Goal: Task Accomplishment & Management: Manage account settings

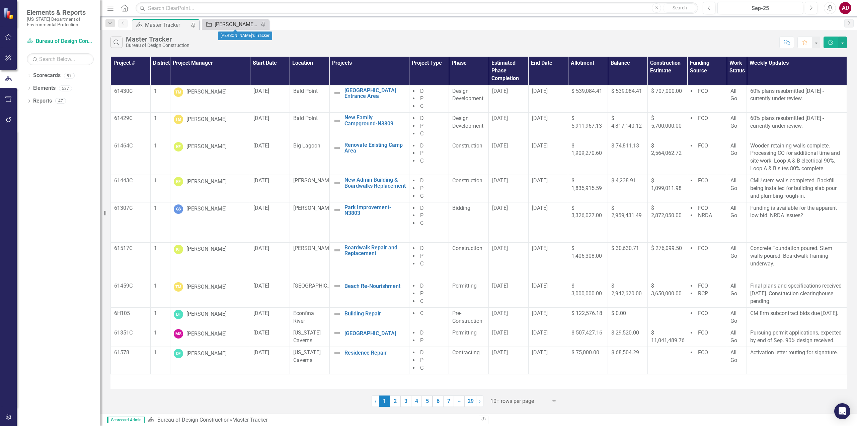
click at [227, 25] on div "[PERSON_NAME]'s Tracker" at bounding box center [237, 24] width 44 height 8
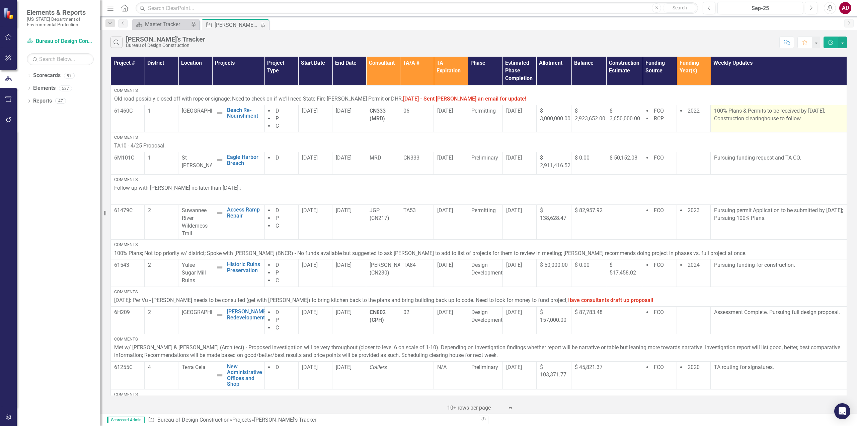
click at [730, 117] on p "100% Plans & Permits to be received by [DATE]; Construction clearinghouse to fo…" at bounding box center [778, 114] width 129 height 15
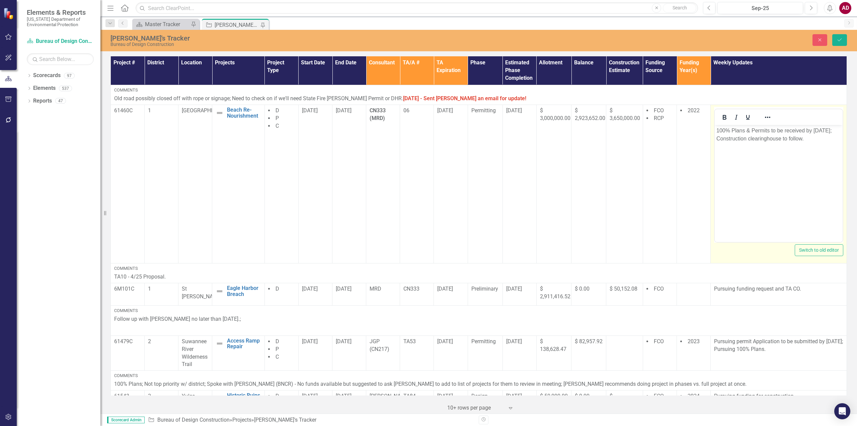
click at [744, 159] on body "100% Plans & Permits to be received by [DATE]; Construction clearinghouse to fo…" at bounding box center [779, 175] width 128 height 100
click at [807, 137] on p "100% Plans & Permits to be received by [DATE]; Construction clearinghouse to fo…" at bounding box center [779, 135] width 125 height 16
drag, startPoint x: 1556, startPoint y: 358, endPoint x: 823, endPoint y: 129, distance: 767.6
click at [823, 129] on p "100% Plans & Permits to be received by [DATE]; Construction clearinghouse to fo…" at bounding box center [779, 135] width 125 height 16
click at [821, 131] on p "100% Plans & Permits to be received by [DATE]; Construction clearinghouse to fo…" at bounding box center [779, 135] width 125 height 16
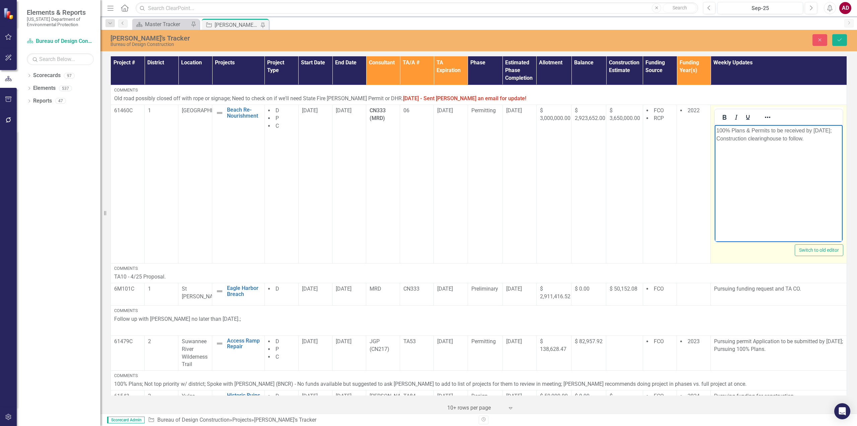
click at [811, 140] on p "100% Plans & Permits to be received by [DATE]; Construction clearinghouse to fo…" at bounding box center [779, 135] width 125 height 16
click at [841, 38] on icon "Save" at bounding box center [840, 40] width 6 height 5
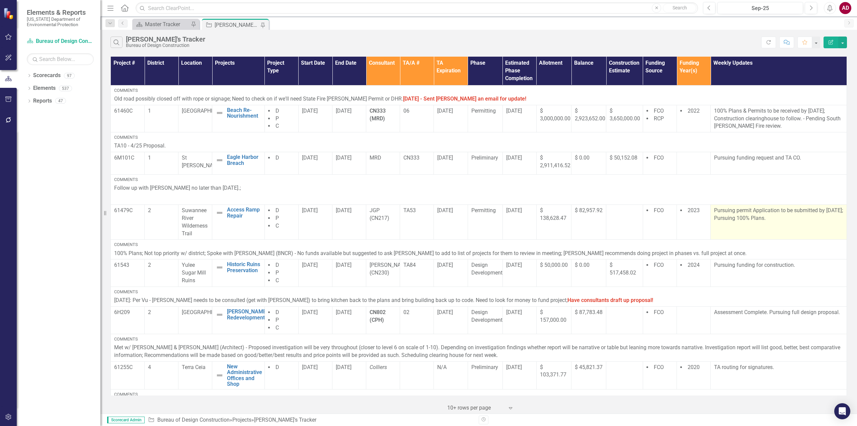
click at [742, 225] on td "Pursuing permit Application to be submitted by [DATE]; Pursuing 100% Plans." at bounding box center [779, 221] width 136 height 35
click at [726, 228] on td "Pursuing permit Application to be submitted by [DATE]; Pursuing 100% Plans." at bounding box center [779, 221] width 136 height 35
click at [720, 218] on p "Pursuing permit Application to be submitted by [DATE]; Pursuing 100% Plans." at bounding box center [778, 214] width 129 height 15
click at [719, 219] on p "Pursuing permit Application to be submitted by [DATE]; Pursuing 100% Plans." at bounding box center [778, 214] width 129 height 15
click at [719, 218] on p "Pursuing permit Application to be submitted by [DATE]; Pursuing 100% Plans." at bounding box center [778, 214] width 129 height 15
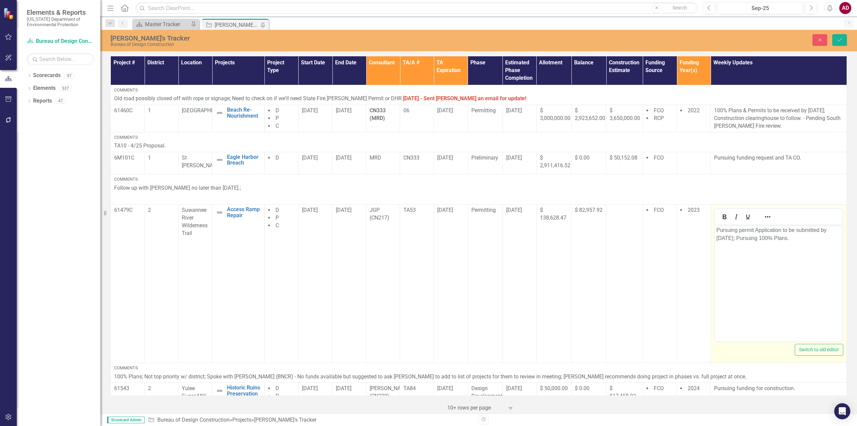
click at [724, 238] on p "Pursuing permit Application to be submitted by [DATE]; Pursuing 100% Plans." at bounding box center [779, 234] width 125 height 16
click at [738, 237] on p "Pursuing permit Application to be submitted by [DATE]; Pursuing 100% Plans." at bounding box center [779, 234] width 125 height 16
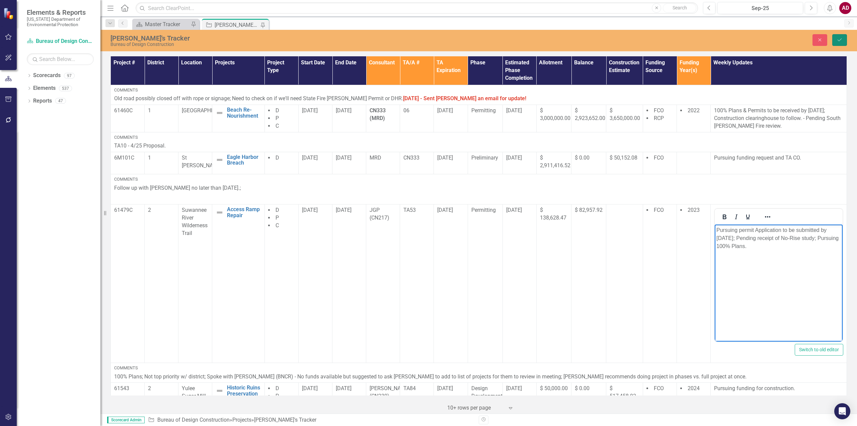
click at [838, 41] on icon "Save" at bounding box center [840, 40] width 6 height 5
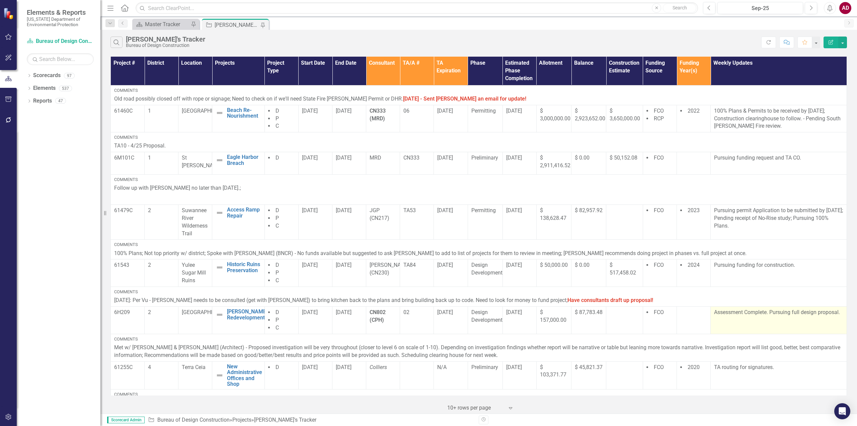
click at [728, 322] on td "Assessment Complete. Pursuing full design proposal." at bounding box center [779, 319] width 136 height 27
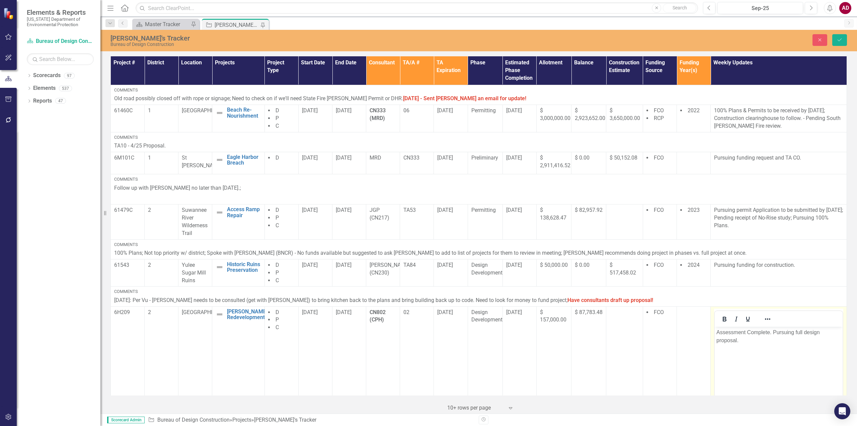
click at [746, 345] on body "Assessment Complete. Pursuing full design proposal." at bounding box center [779, 376] width 128 height 100
click at [841, 36] on button "Save" at bounding box center [840, 40] width 15 height 12
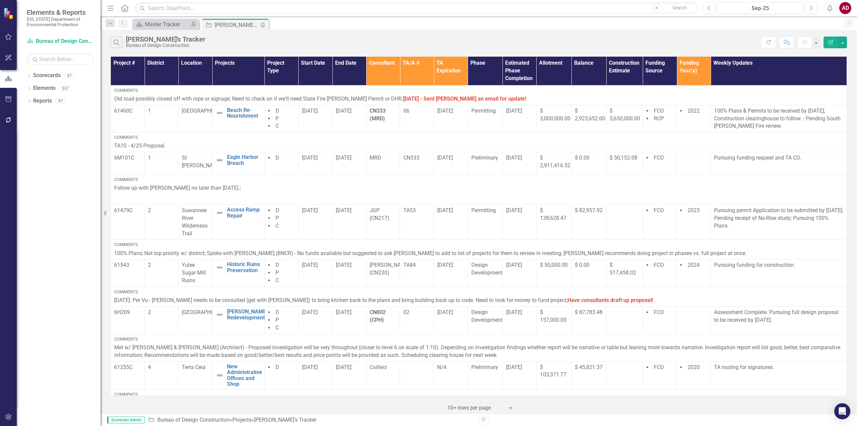
scroll to position [167, 0]
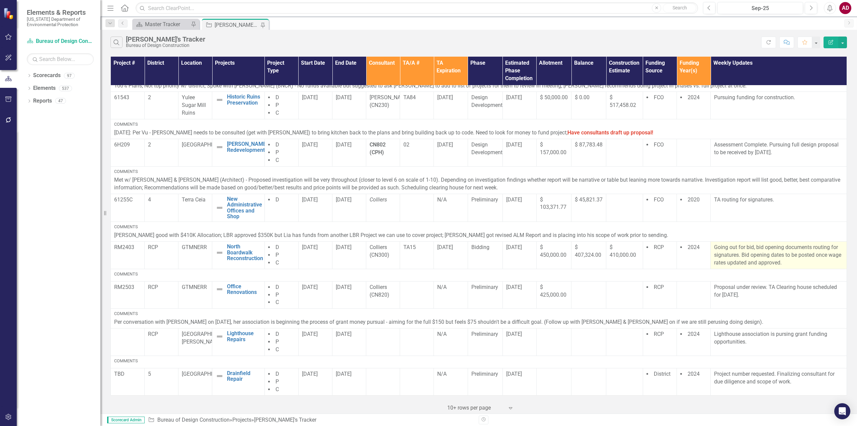
click at [795, 262] on p "Going out for bid, bid opening documents routing for signatures. Bid opening da…" at bounding box center [778, 254] width 129 height 23
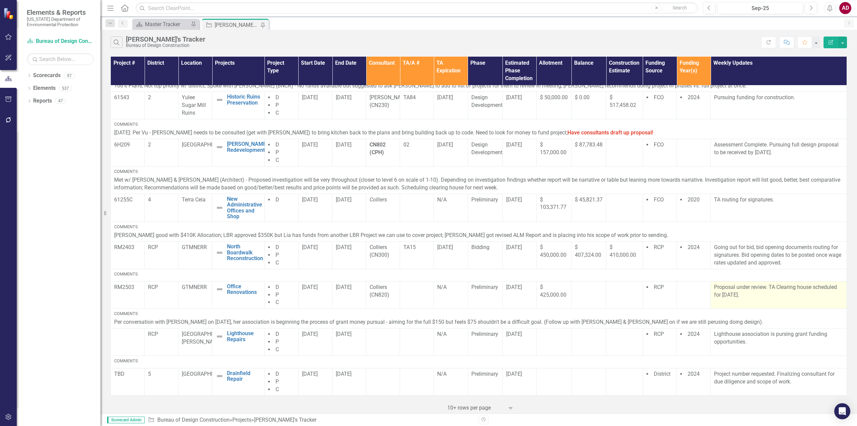
click at [778, 303] on td "Proposal under review. TA Clearing house scheduled for [DATE]." at bounding box center [779, 294] width 136 height 27
click at [759, 299] on td "Proposal under review. TA Clearing house scheduled for [DATE]." at bounding box center [779, 294] width 136 height 27
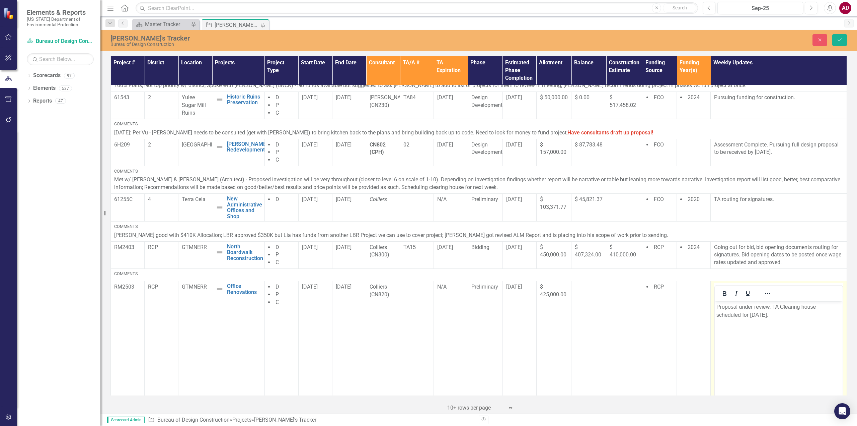
scroll to position [0, 0]
click at [792, 260] on p "Going out for bid, bid opening documents routing for signatures. Bid opening da…" at bounding box center [778, 254] width 129 height 23
click at [819, 40] on icon "Close" at bounding box center [820, 40] width 6 height 5
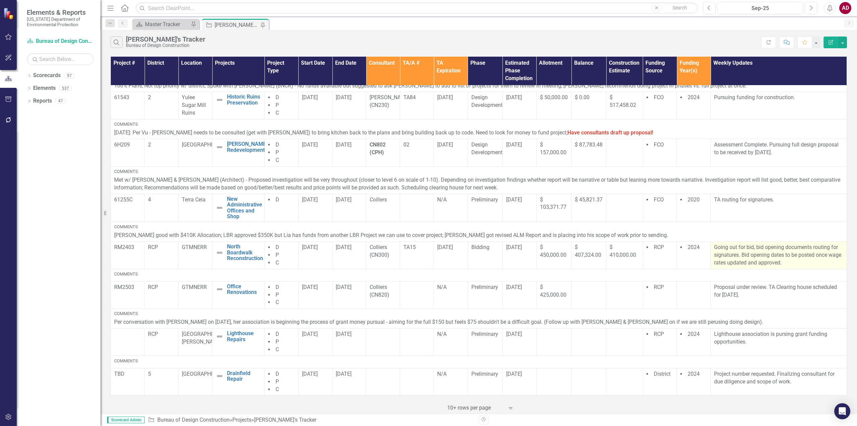
click at [803, 262] on p "Going out for bid, bid opening documents routing for signatures. Bid opening da…" at bounding box center [778, 254] width 129 height 23
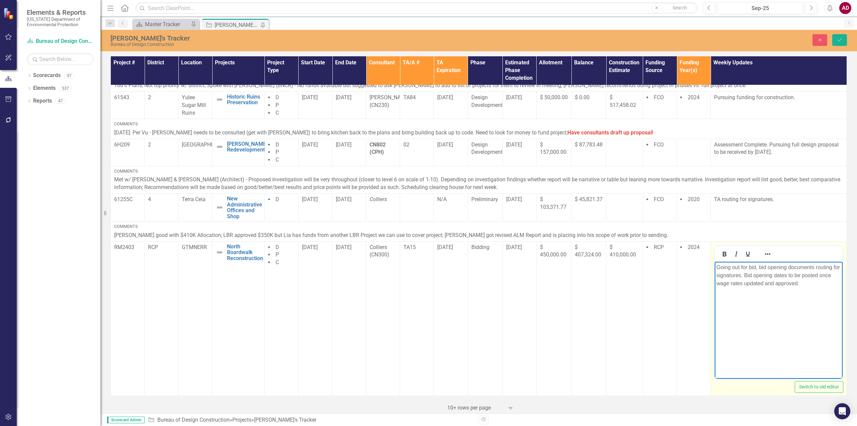
drag, startPoint x: 803, startPoint y: 284, endPoint x: 762, endPoint y: 277, distance: 41.9
click at [762, 277] on p "Going out for bid, bid opening documents routing for signatures. Bid opening da…" at bounding box center [779, 275] width 125 height 24
click at [762, 320] on body "Going out for bid, bid opening documents routing for signatures. Bid opening da…" at bounding box center [779, 311] width 128 height 100
click at [821, 42] on icon "Close" at bounding box center [820, 40] width 6 height 5
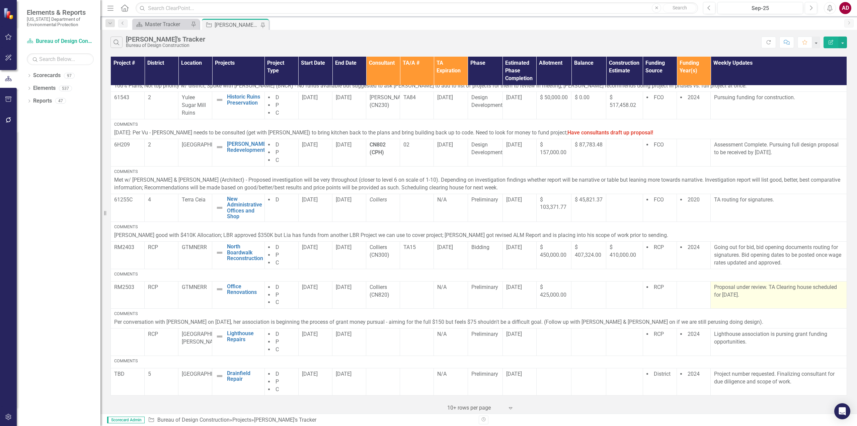
click at [763, 298] on p "Proposal under review. TA Clearing house scheduled for [DATE]." at bounding box center [778, 290] width 129 height 15
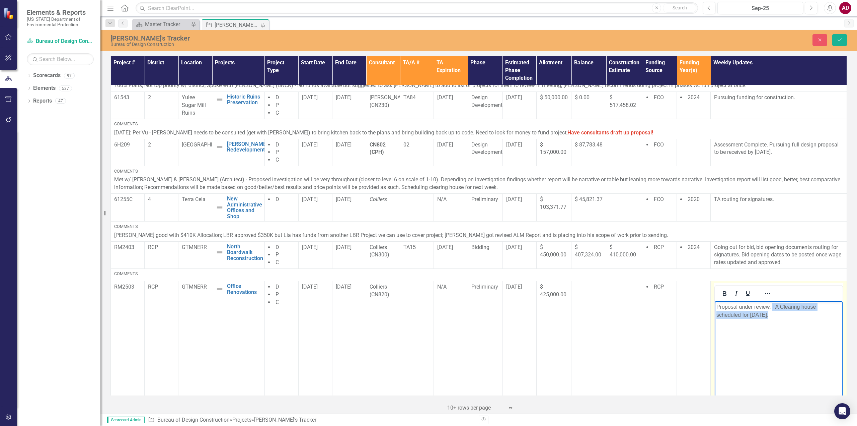
drag, startPoint x: 773, startPoint y: 321, endPoint x: 773, endPoint y: 307, distance: 13.4
click at [773, 307] on body "Proposal under review. TA Clearing house scheduled for [DATE]." at bounding box center [779, 351] width 128 height 100
click at [770, 308] on p "Proposal under review pending updated wage rates to be reviewed and" at bounding box center [779, 311] width 125 height 16
click at [782, 316] on p "Proposal under review. Pending updated wage rates to be reviewed and" at bounding box center [779, 311] width 125 height 16
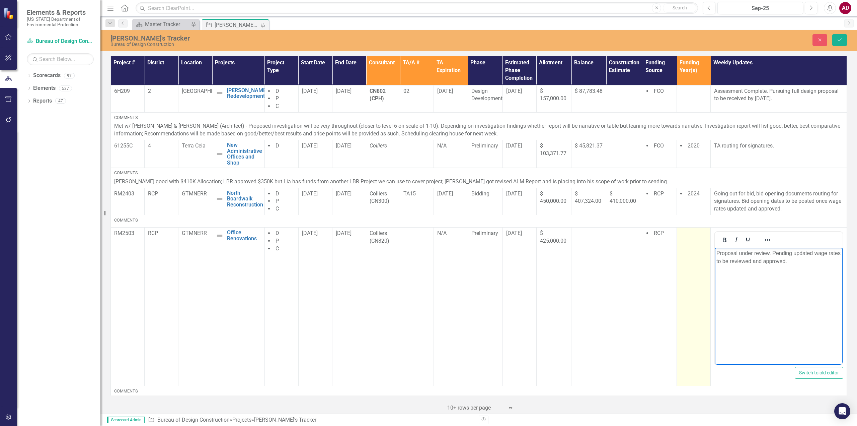
scroll to position [298, 0]
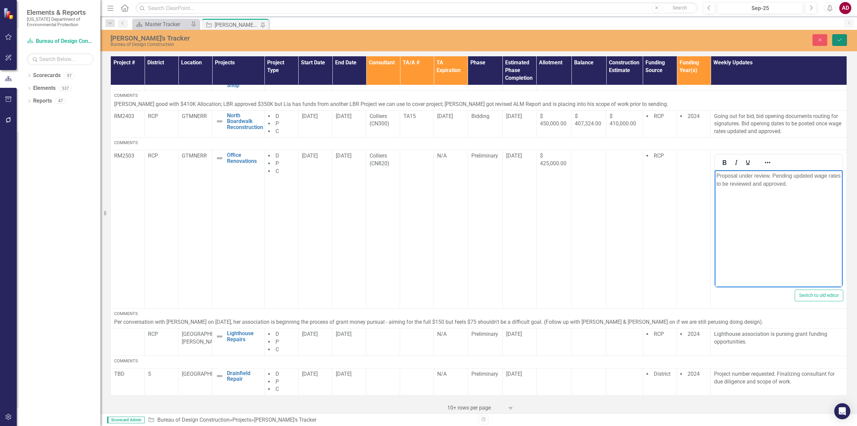
click at [839, 42] on button "Save" at bounding box center [840, 40] width 15 height 12
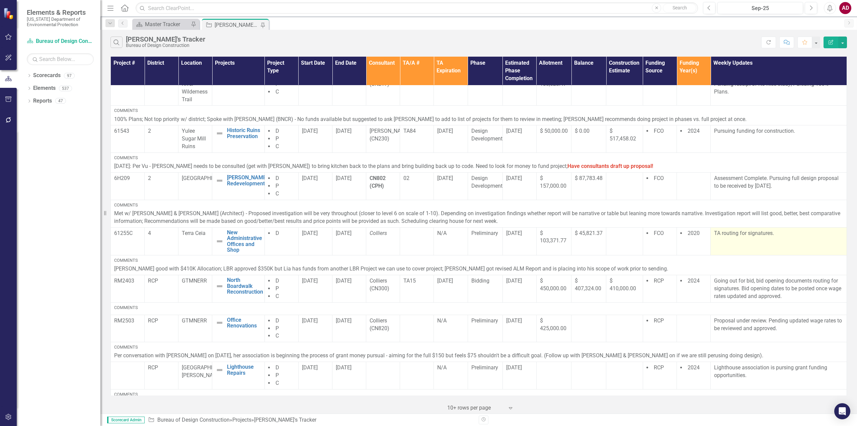
scroll to position [167, 0]
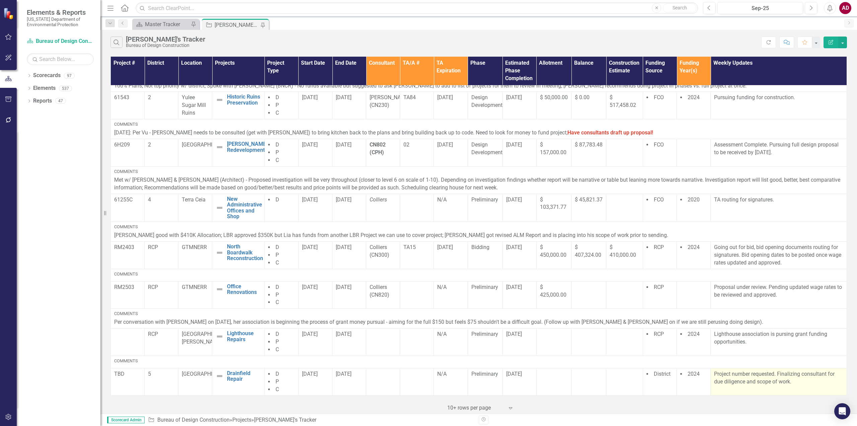
click at [753, 387] on td "Project number requested. Finalizing consultant for due diligence and scope of …" at bounding box center [779, 381] width 136 height 27
click at [758, 374] on p "Project number requested. Finalizing consultant for due diligence and scope of …" at bounding box center [778, 377] width 129 height 15
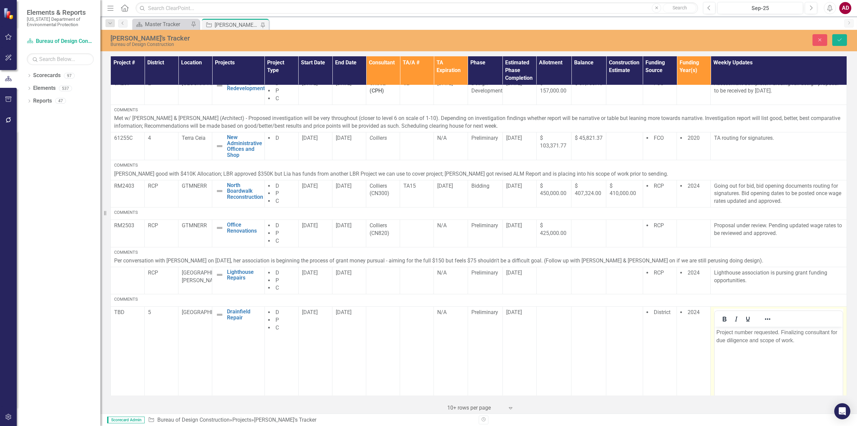
scroll to position [298, 0]
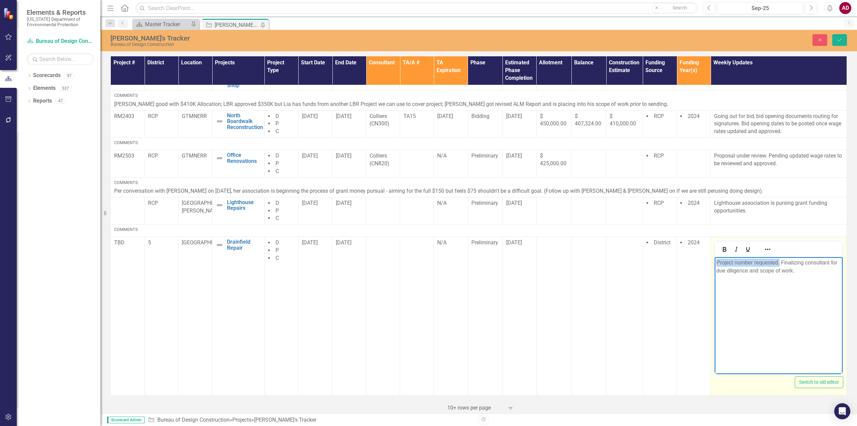
drag, startPoint x: 780, startPoint y: 261, endPoint x: 711, endPoint y: 262, distance: 69.7
click at [715, 262] on html "Project number requested. Finalizing consultant for due diligence and scope of …" at bounding box center [779, 307] width 128 height 100
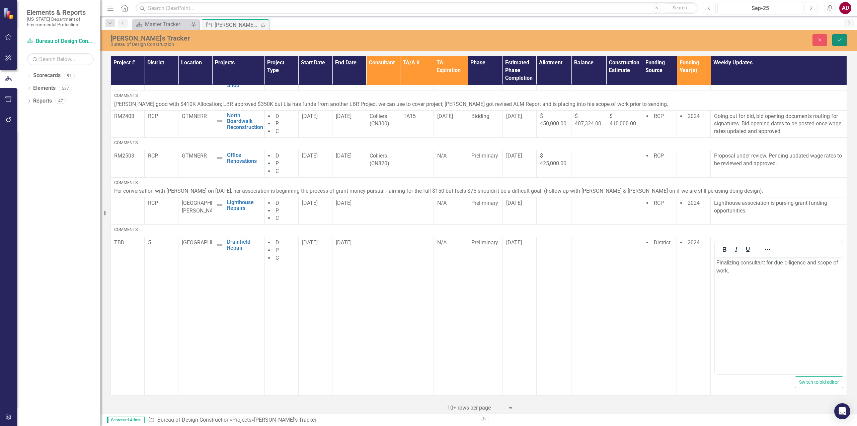
click at [839, 39] on icon "Save" at bounding box center [840, 40] width 6 height 5
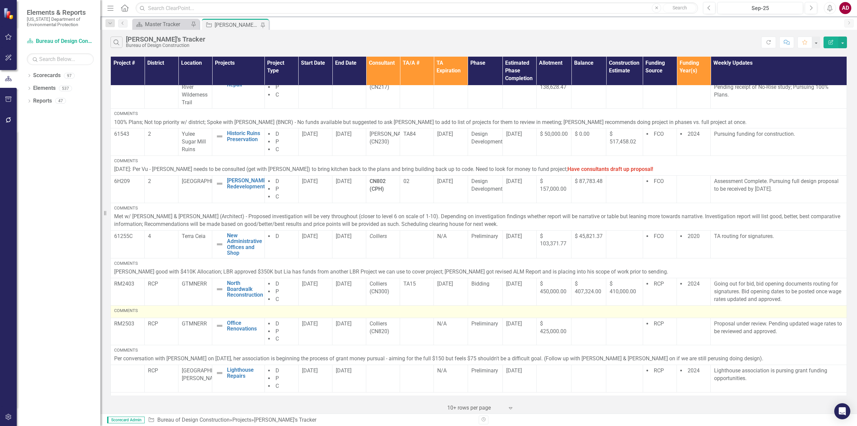
scroll to position [167, 0]
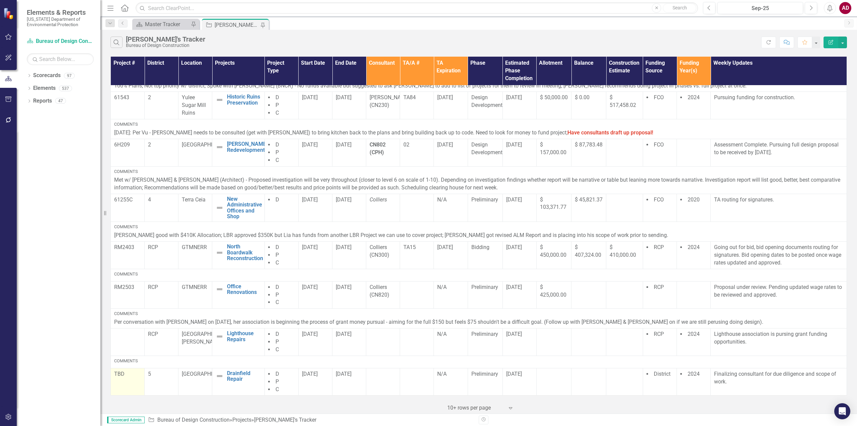
click at [131, 379] on p at bounding box center [127, 383] width 27 height 9
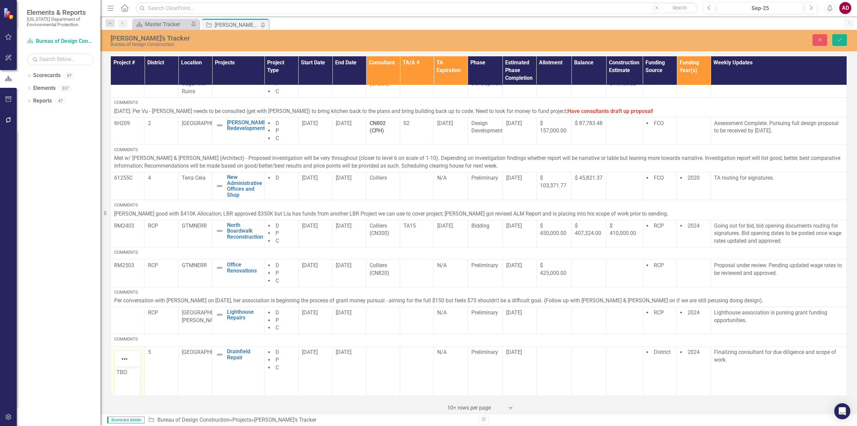
scroll to position [268, 0]
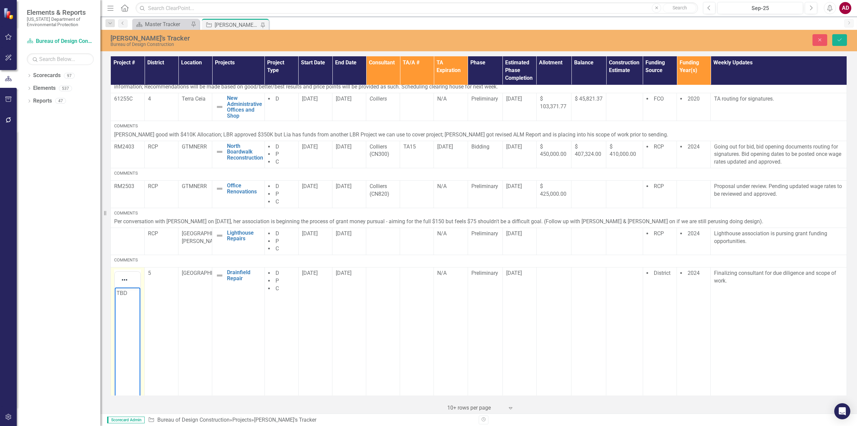
click at [124, 292] on p "TBD" at bounding box center [128, 293] width 22 height 8
click at [126, 293] on p "TBD" at bounding box center [128, 293] width 22 height 8
click at [117, 293] on p "TBD" at bounding box center [128, 293] width 22 height 8
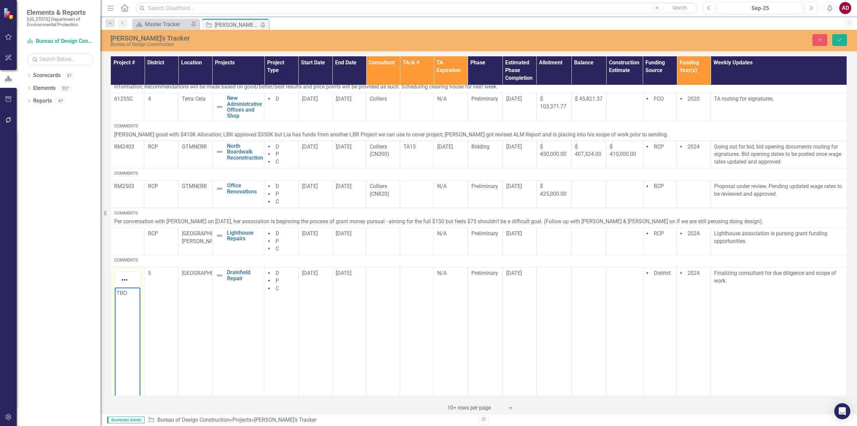
drag, startPoint x: 125, startPoint y: 297, endPoint x: 125, endPoint y: 293, distance: 4.0
click at [125, 297] on body "TBD" at bounding box center [127, 337] width 25 height 100
click at [125, 293] on p "TBD" at bounding box center [128, 293] width 22 height 8
click at [159, 302] on td "5" at bounding box center [162, 353] width 34 height 172
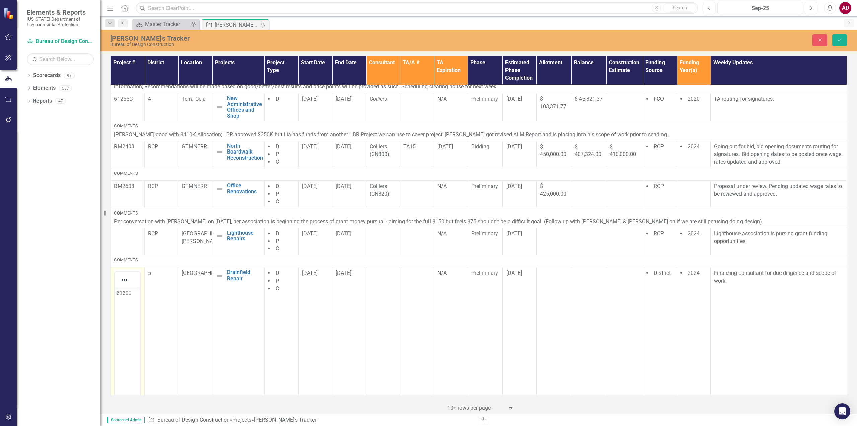
click at [133, 292] on p "61605" at bounding box center [128, 293] width 22 height 8
click at [842, 41] on icon "Save" at bounding box center [840, 40] width 6 height 5
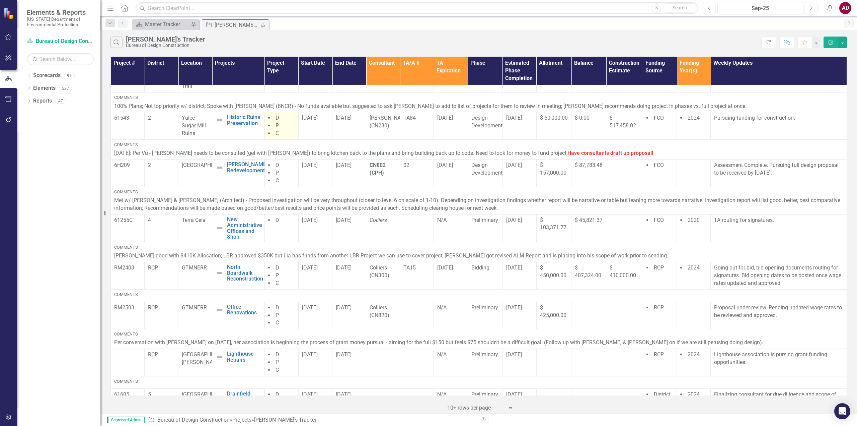
scroll to position [167, 0]
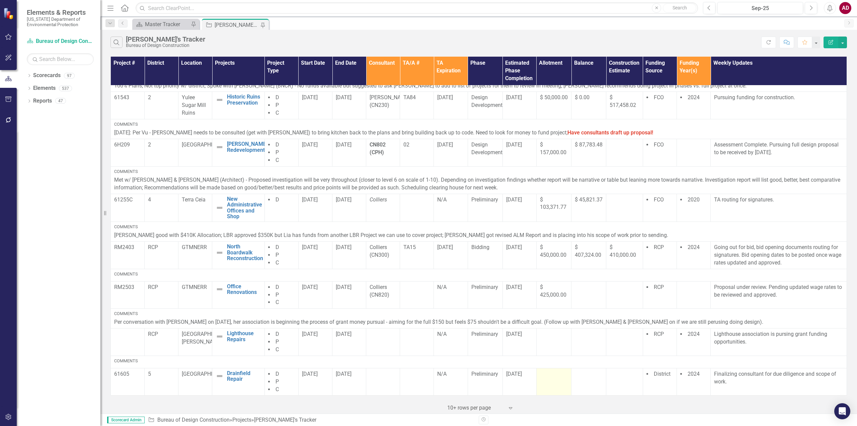
click at [556, 383] on td at bounding box center [554, 381] width 35 height 27
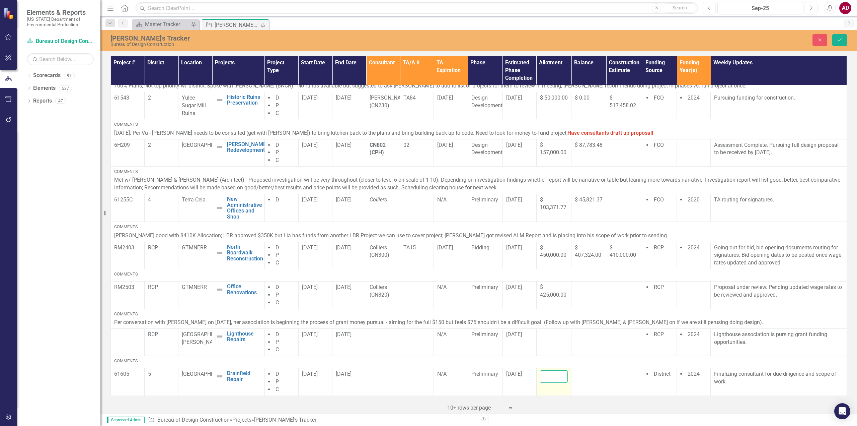
click at [548, 376] on input "number" at bounding box center [554, 376] width 28 height 12
type input "408001"
click at [842, 40] on icon "Save" at bounding box center [840, 40] width 6 height 5
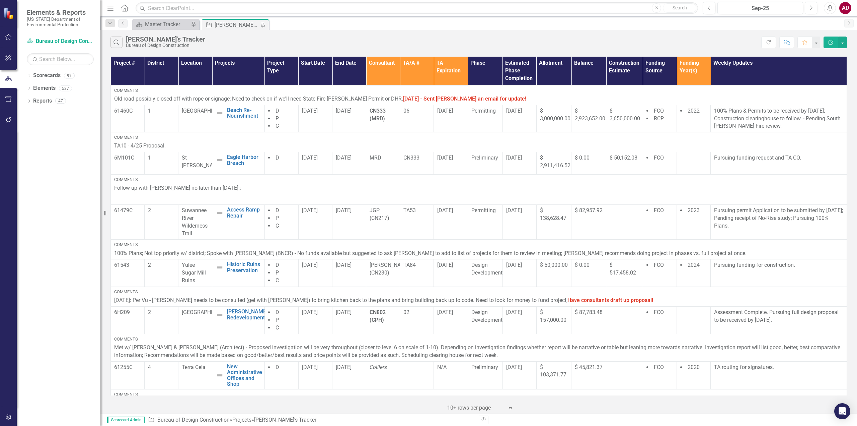
scroll to position [167, 0]
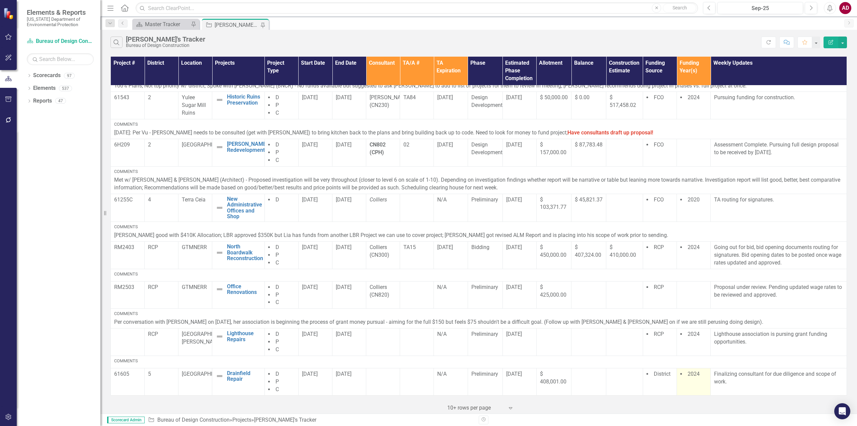
click at [689, 383] on td "2024" at bounding box center [694, 381] width 34 height 27
click at [689, 382] on td "2024" at bounding box center [694, 381] width 34 height 27
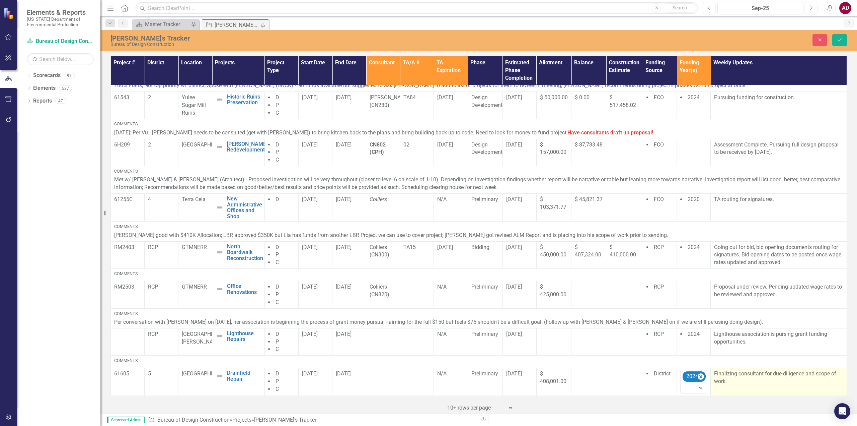
click at [721, 382] on p "Finalizing consultant for due diligence and scope of work." at bounding box center [778, 377] width 129 height 15
drag, startPoint x: 822, startPoint y: 41, endPoint x: 827, endPoint y: 54, distance: 13.7
click at [822, 41] on icon "Close" at bounding box center [820, 40] width 6 height 5
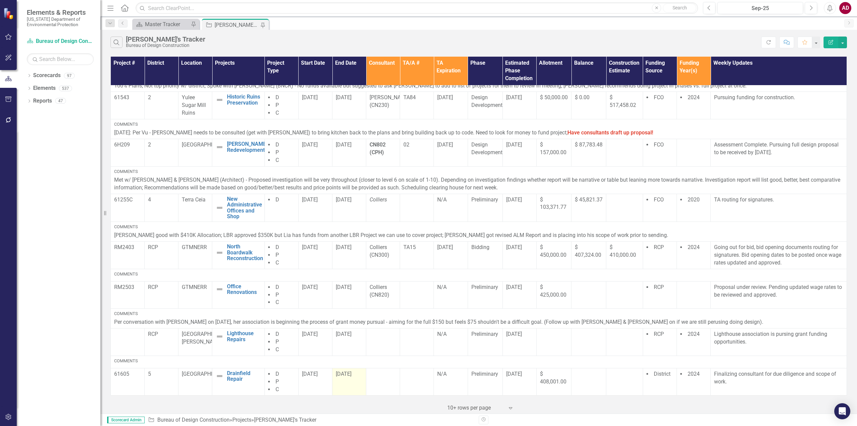
click at [348, 380] on td "[DATE]" at bounding box center [350, 381] width 34 height 27
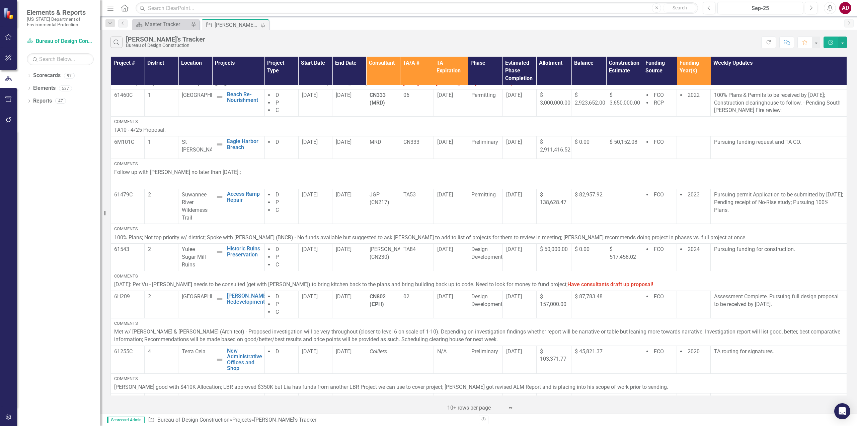
scroll to position [0, 0]
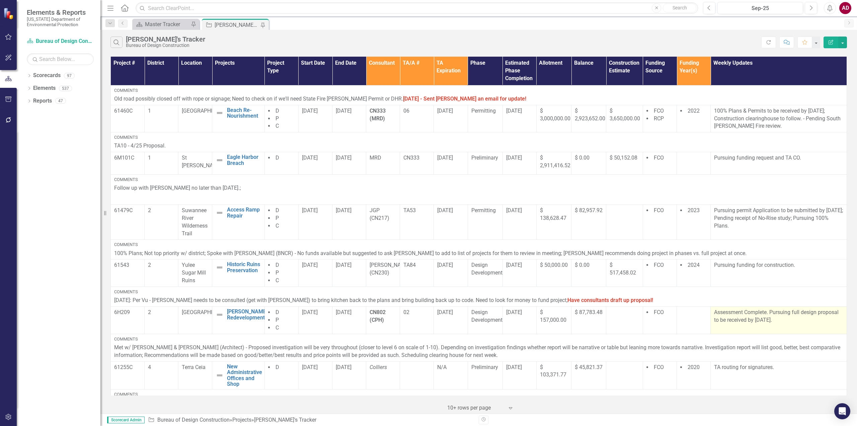
click at [739, 326] on td "Assessment Complete. Pursuing full design proposal to be received by [DATE]." at bounding box center [779, 319] width 136 height 27
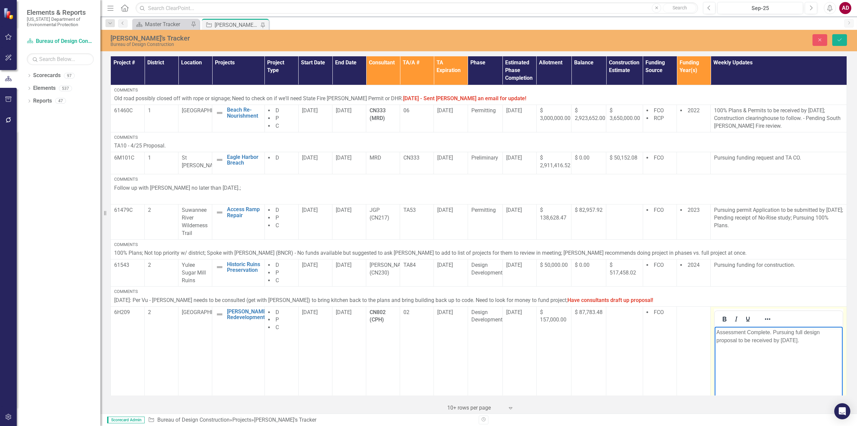
drag, startPoint x: 738, startPoint y: 340, endPoint x: 815, endPoint y: 337, distance: 76.8
click at [815, 338] on p "Assessment Complete. Pursuing full design proposal to be received by [DATE]." at bounding box center [779, 336] width 125 height 16
click at [840, 39] on icon "Save" at bounding box center [840, 40] width 6 height 5
